Goal: Information Seeking & Learning: Learn about a topic

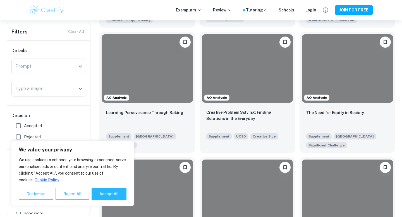
scroll to position [244, 0]
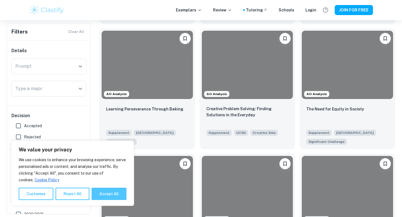
click at [114, 193] on button "Accept All" at bounding box center [109, 194] width 35 height 12
checkbox input "true"
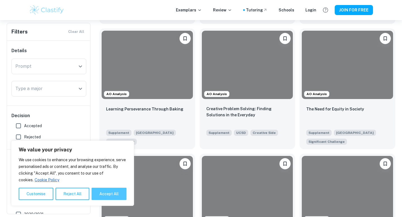
checkbox input "true"
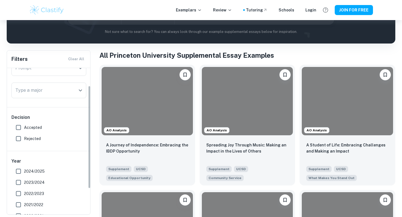
scroll to position [0, 0]
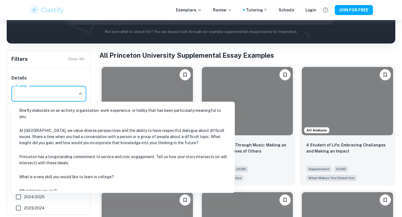
click at [55, 96] on input "Prompt" at bounding box center [44, 93] width 61 height 11
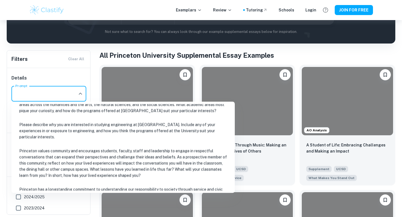
scroll to position [124, 0]
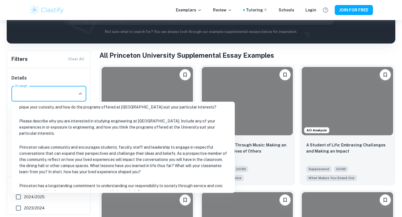
click at [84, 157] on li "Princeton values community and encourages students, faculty, staff and leadersh…" at bounding box center [123, 159] width 219 height 37
type input "Princeton values community and encourages students, faculty, staff and leadersh…"
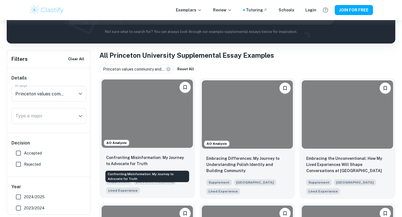
click at [143, 164] on p "Confronting Misinformation: My Journey to Advocate for Truth" at bounding box center [147, 161] width 82 height 12
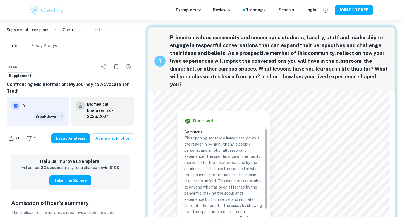
click at [57, 116] on button "Breakdown" at bounding box center [49, 116] width 31 height 8
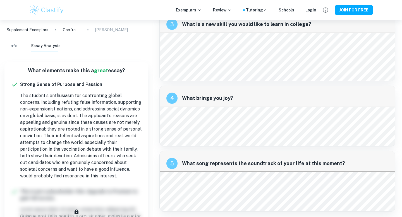
scroll to position [673, 0]
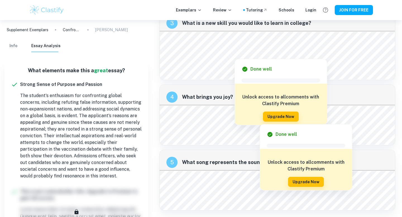
click at [219, 121] on div at bounding box center [260, 120] width 196 height 6
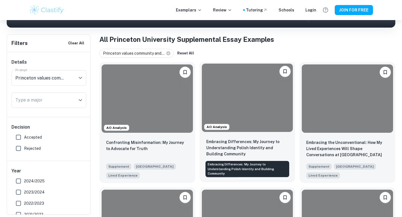
scroll to position [99, 0]
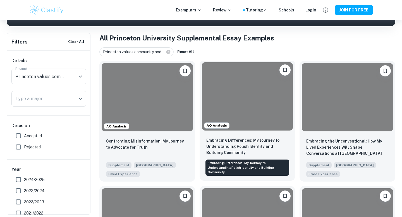
click at [252, 147] on p "Embracing Differences: My Journey to Understanding Polish Identity and Building…" at bounding box center [247, 146] width 82 height 18
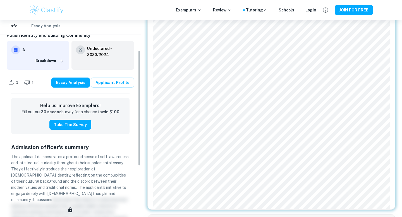
scroll to position [49, 0]
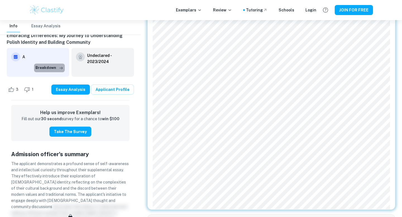
click at [59, 71] on icon "button" at bounding box center [61, 68] width 6 height 6
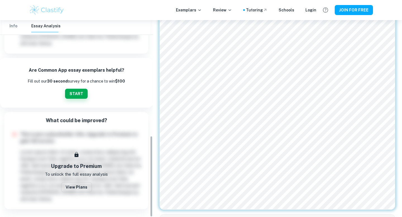
scroll to position [174, 0]
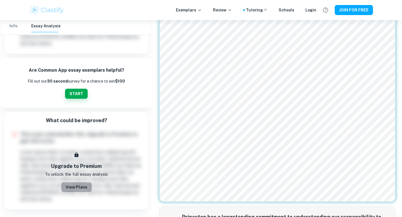
click at [78, 184] on button "View Plans" at bounding box center [76, 187] width 31 height 10
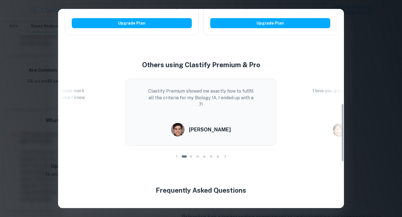
scroll to position [322, 0]
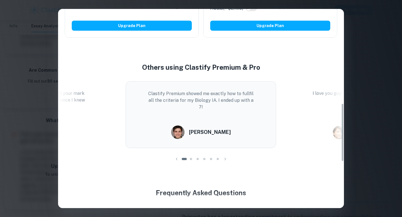
click at [191, 161] on div at bounding box center [191, 159] width 7 height 7
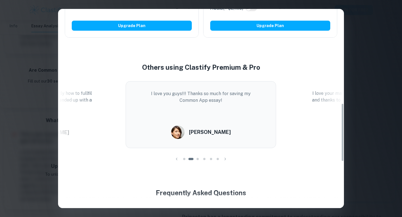
click at [200, 159] on div at bounding box center [197, 159] width 7 height 7
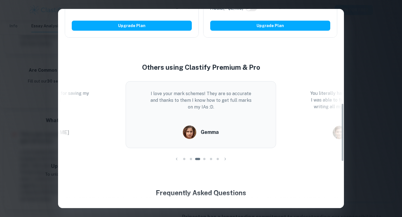
click at [195, 160] on div at bounding box center [197, 159] width 7 height 7
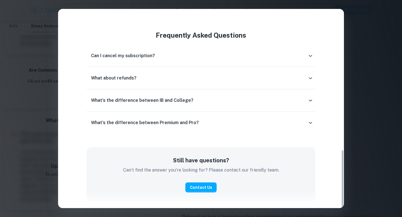
click at [167, 96] on div "What's the difference between IB and College?" at bounding box center [201, 100] width 229 height 13
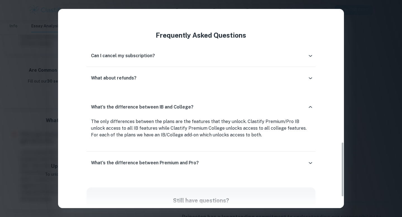
click at [165, 101] on div "What's the difference between IB and College?" at bounding box center [201, 107] width 229 height 18
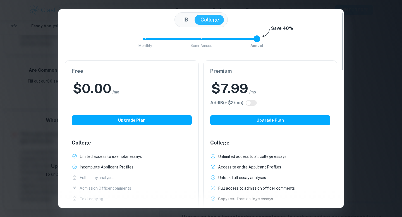
scroll to position [11, 0]
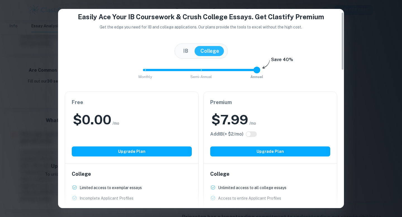
click at [205, 72] on span "Monthly Semi-Annual Annual" at bounding box center [201, 69] width 112 height 9
click at [225, 67] on span "Monthly Semi-Annual Annual" at bounding box center [201, 69] width 112 height 9
click at [261, 68] on div "Monthly Semi-Annual Annual Save 40%" at bounding box center [201, 72] width 272 height 15
click at [254, 68] on span "Monthly Semi-Annual Annual" at bounding box center [201, 69] width 112 height 9
click at [161, 72] on span "Monthly Semi-Annual Annual" at bounding box center [201, 69] width 112 height 9
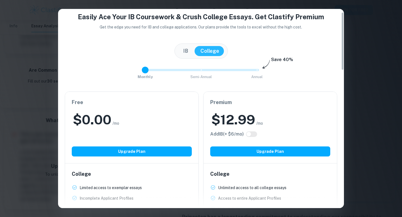
type input "1"
click at [206, 71] on span "Monthly Semi-Annual Annual" at bounding box center [201, 69] width 112 height 9
click at [174, 75] on div "Monthly Semi-Annual Annual Save 40%" at bounding box center [201, 72] width 272 height 15
click at [174, 73] on span "Monthly Semi-Annual Annual" at bounding box center [201, 69] width 112 height 9
click at [180, 56] on div "[GEOGRAPHIC_DATA]" at bounding box center [200, 51] width 53 height 15
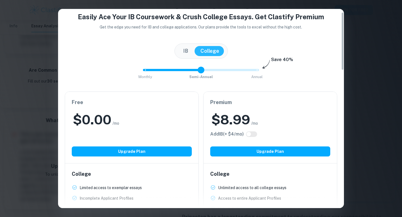
click at [186, 54] on button "IB" at bounding box center [185, 51] width 16 height 10
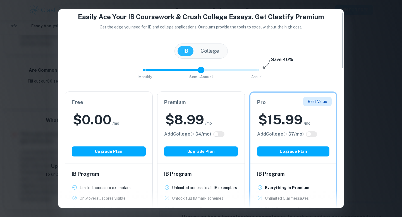
click at [210, 51] on button "College" at bounding box center [210, 51] width 30 height 10
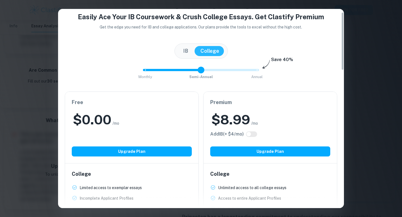
scroll to position [0, 0]
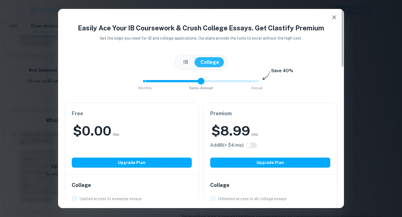
click at [362, 51] on div "Easily Ace Your IB Coursework & Crush College Essays. Get Clastify Premium Get …" at bounding box center [201, 108] width 402 height 217
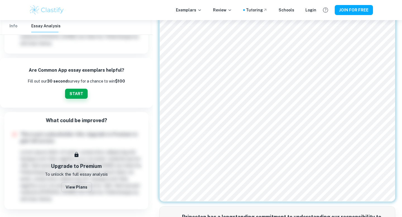
click at [334, 17] on div "Exemplars Review Tutoring Schools Login JOIN FOR FREE" at bounding box center [201, 10] width 402 height 20
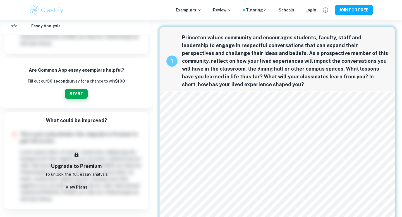
click at [265, 69] on span "Princeton values community and encourages students, faculty, staff and leadersh…" at bounding box center [285, 61] width 206 height 55
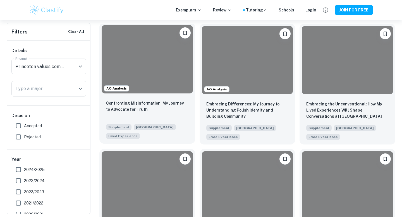
scroll to position [138, 0]
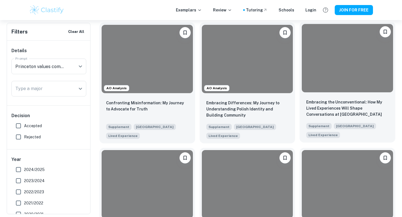
click at [353, 118] on div "Embracing the Unconventional: How My Lived Experiences Will Shape Conversations…" at bounding box center [347, 119] width 96 height 48
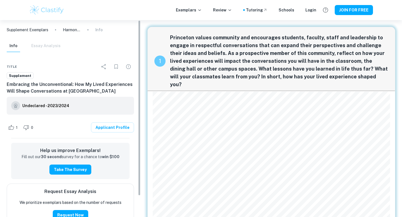
click at [56, 106] on h6 "Undeclared - 2023/2024" at bounding box center [45, 106] width 47 height 6
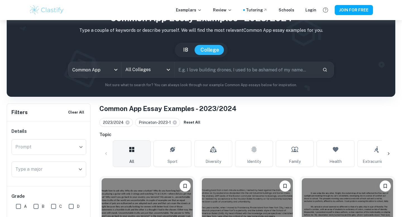
scroll to position [77, 0]
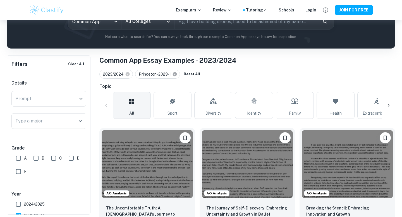
click at [173, 75] on icon at bounding box center [175, 74] width 4 height 4
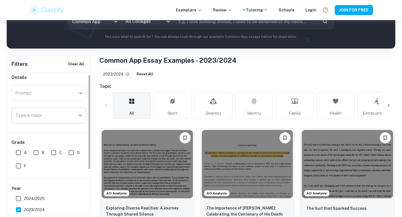
scroll to position [6, 0]
click at [127, 74] on icon at bounding box center [127, 74] width 5 height 5
checkbox input "false"
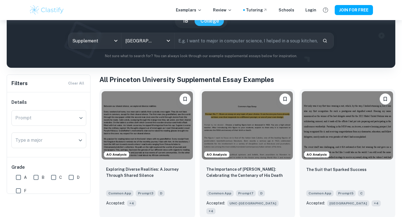
scroll to position [27, 0]
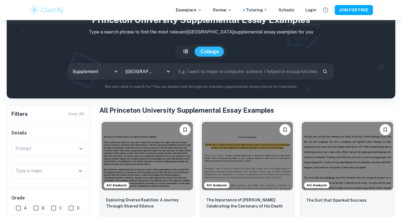
click at [218, 68] on input "text" at bounding box center [245, 72] width 143 height 16
click at [160, 73] on icon "Clear" at bounding box center [161, 72] width 6 height 6
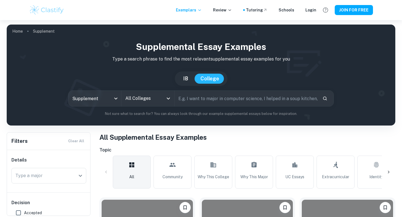
click at [154, 105] on div "All Colleges" at bounding box center [147, 99] width 53 height 16
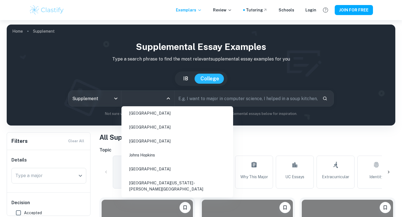
scroll to position [107, 0]
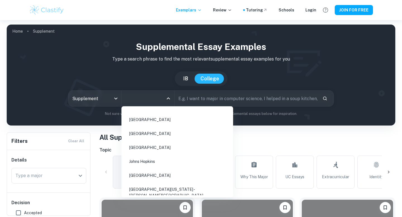
click at [152, 135] on li "[GEOGRAPHIC_DATA]" at bounding box center [177, 133] width 107 height 13
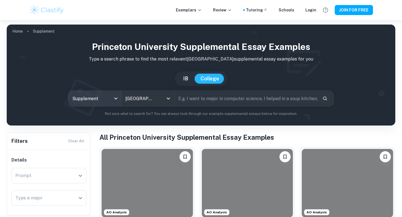
click at [100, 98] on body "We value your privacy We use cookies to enhance your browsing experience, serve…" at bounding box center [201, 128] width 402 height 217
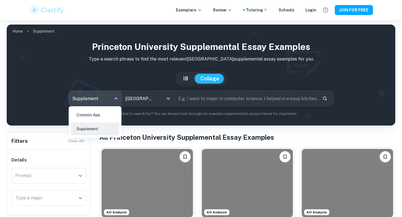
click at [100, 98] on div at bounding box center [201, 108] width 402 height 217
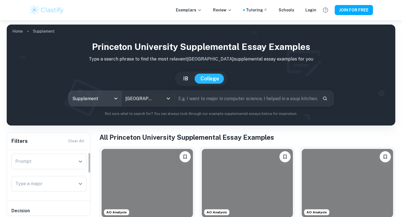
scroll to position [16, 0]
click at [71, 162] on input "Prompt" at bounding box center [44, 160] width 61 height 11
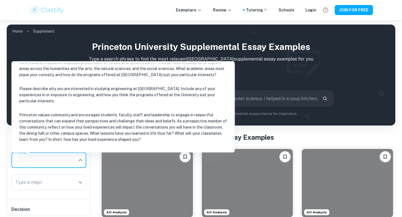
scroll to position [125, 0]
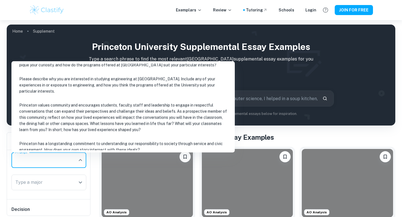
click at [67, 117] on li "Princeton values community and encourages students, faculty, staff and leadersh…" at bounding box center [123, 117] width 219 height 37
type input "Princeton values community and encourages students, faculty, staff and leadersh…"
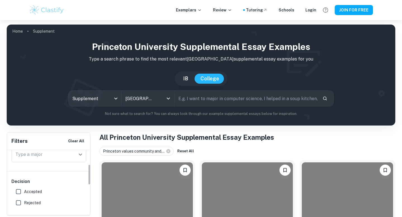
scroll to position [47, 0]
click at [52, 157] on div "Type a major" at bounding box center [48, 151] width 75 height 16
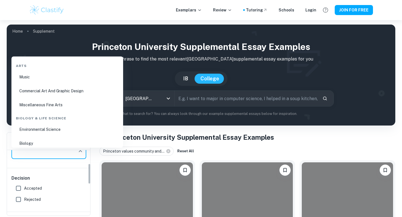
scroll to position [43, 0]
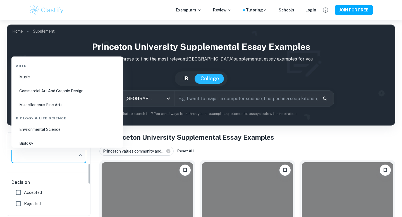
click at [52, 158] on input "Type a major" at bounding box center [44, 155] width 61 height 11
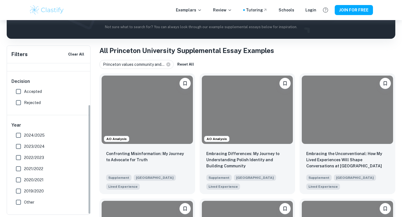
scroll to position [57, 0]
click at [20, 137] on input "2024/2025" at bounding box center [18, 135] width 11 height 11
checkbox input "true"
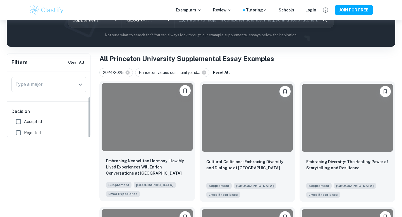
scroll to position [0, 0]
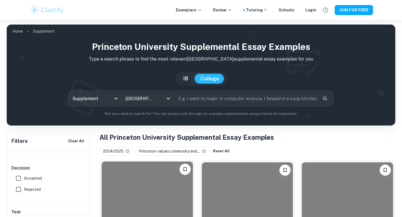
click at [151, 191] on div at bounding box center [147, 196] width 91 height 68
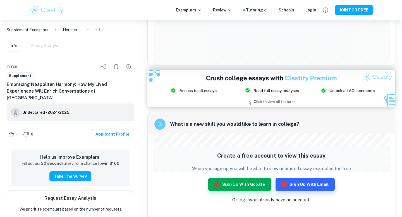
scroll to position [682, 0]
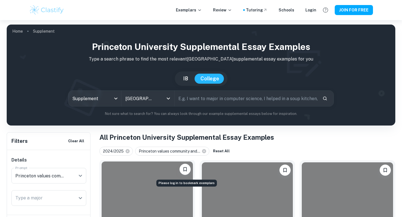
scroll to position [87, 0]
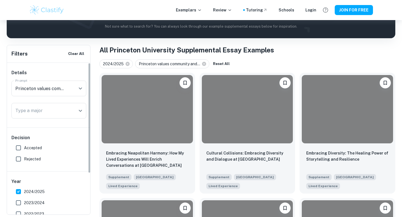
click at [29, 145] on label "Accepted" at bounding box center [47, 147] width 69 height 11
click at [24, 145] on input "Accepted" at bounding box center [18, 147] width 11 height 11
checkbox input "true"
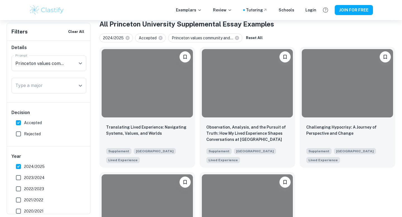
scroll to position [189, 0]
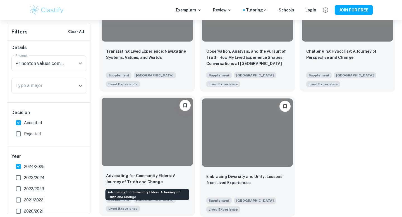
click at [131, 180] on p "Advocating for Community Elders: A Journey of Truth and Change" at bounding box center [147, 179] width 82 height 12
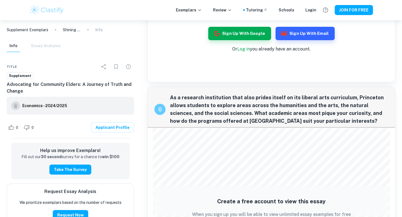
scroll to position [943, 0]
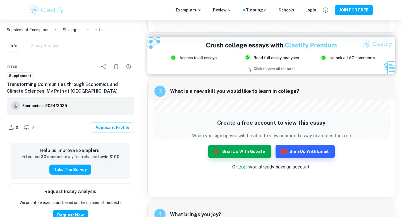
scroll to position [570, 0]
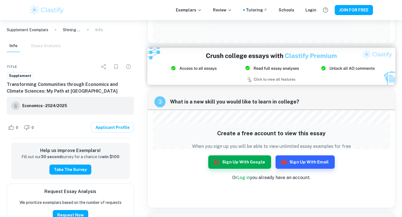
click at [40, 109] on link "Economics - 2024/2025" at bounding box center [44, 105] width 45 height 9
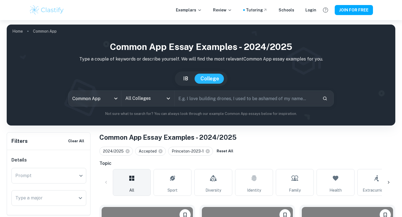
scroll to position [63, 0]
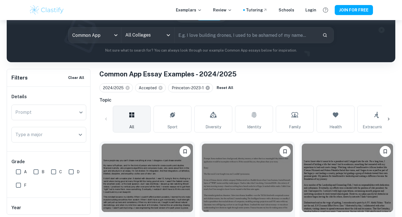
click at [206, 88] on icon at bounding box center [208, 88] width 4 height 4
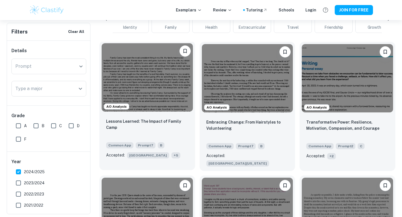
scroll to position [172, 0]
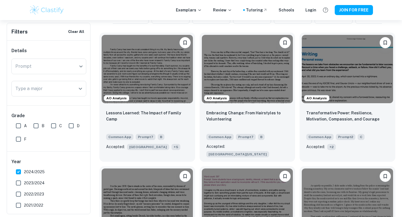
click at [15, 124] on input "A" at bounding box center [18, 125] width 11 height 11
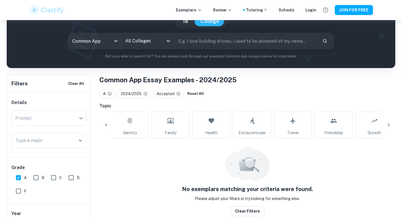
scroll to position [57, 0]
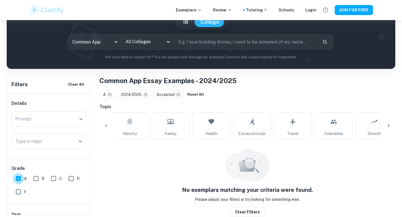
click at [18, 179] on input "A" at bounding box center [18, 178] width 11 height 11
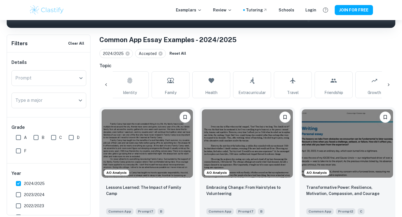
scroll to position [97, 0]
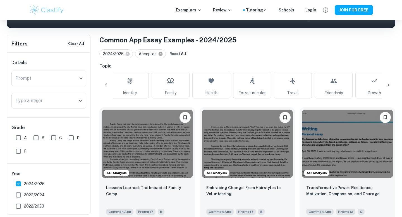
click at [160, 54] on icon at bounding box center [161, 54] width 4 height 4
click at [14, 137] on input "A" at bounding box center [18, 137] width 11 height 11
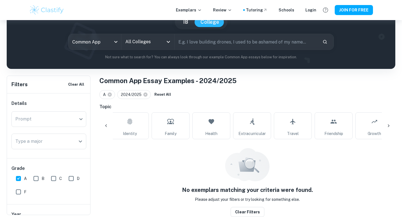
click at [21, 177] on input "A" at bounding box center [18, 178] width 11 height 11
checkbox input "false"
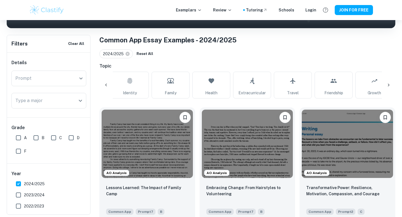
click at [20, 186] on input "2024/2025" at bounding box center [18, 183] width 11 height 11
checkbox input "false"
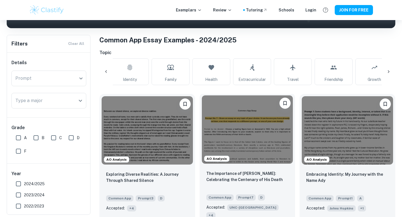
click at [219, 169] on div "The Importance of [PERSON_NAME]: Celebrating the Centenary of His Death Common …" at bounding box center [248, 194] width 96 height 57
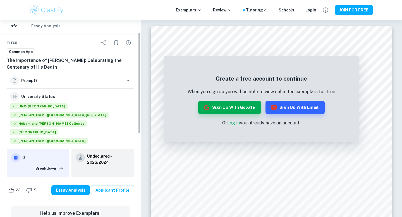
scroll to position [26, 0]
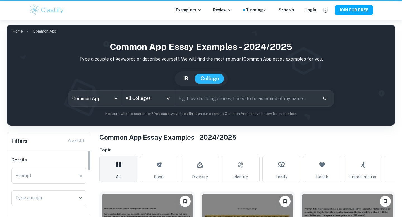
scroll to position [97, 0]
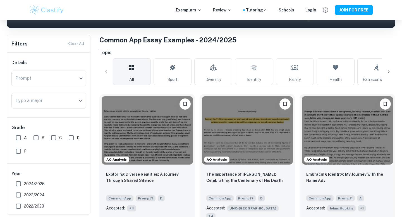
click at [22, 134] on input "A" at bounding box center [18, 137] width 11 height 11
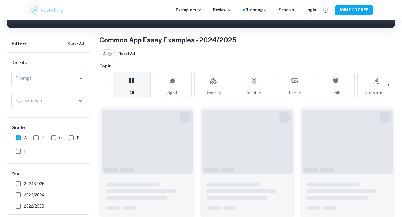
click at [21, 140] on input "A" at bounding box center [18, 137] width 11 height 11
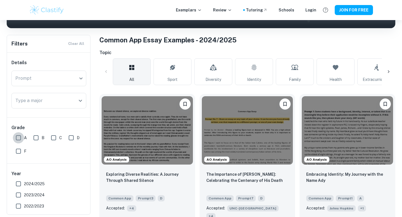
click at [21, 140] on input "A" at bounding box center [18, 137] width 11 height 11
checkbox input "true"
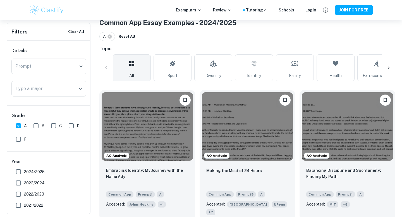
scroll to position [115, 0]
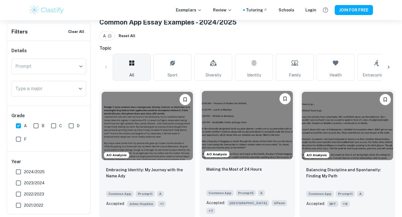
click at [212, 160] on div "AO Analysis" at bounding box center [248, 125] width 96 height 73
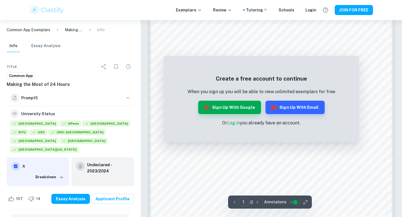
scroll to position [435, 0]
click at [293, 203] on input "controlled" at bounding box center [295, 202] width 20 height 7
click at [292, 202] on input "controlled" at bounding box center [291, 202] width 20 height 7
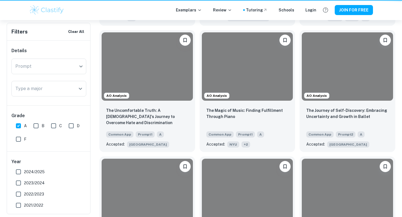
scroll to position [115, 0]
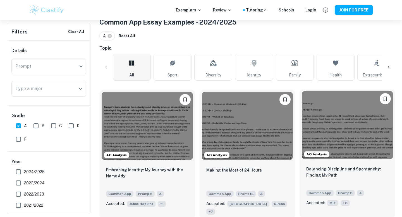
click at [307, 173] on p "Balancing Discipline and Spontaneity: Finding My Path" at bounding box center [347, 172] width 82 height 12
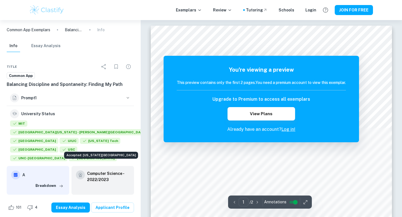
scroll to position [22, 0]
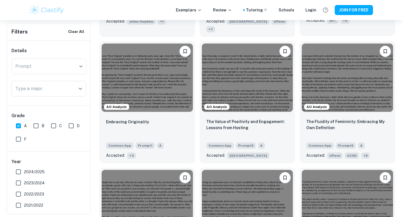
scroll to position [308, 0]
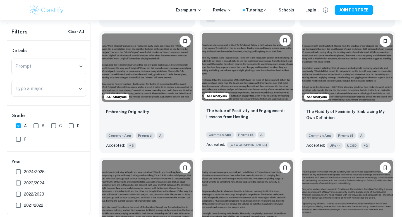
click at [213, 93] on span "AO Analysis" at bounding box center [216, 95] width 25 height 5
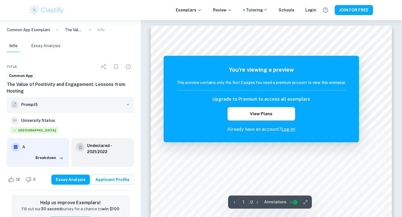
click at [113, 110] on button "Prompt 5" at bounding box center [70, 105] width 127 height 16
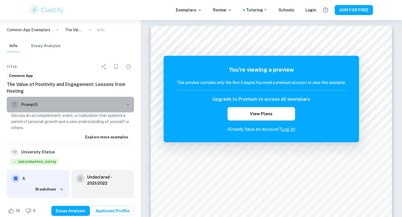
click at [113, 110] on button "Prompt 5" at bounding box center [70, 105] width 127 height 16
